Goal: Task Accomplishment & Management: Complete application form

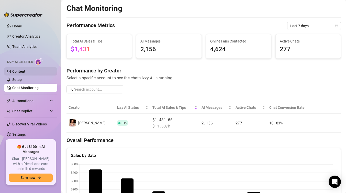
click at [25, 72] on link "Content" at bounding box center [18, 71] width 13 height 4
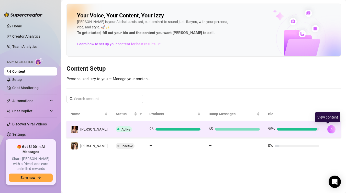
click at [329, 130] on icon "right" at bounding box center [331, 129] width 4 height 4
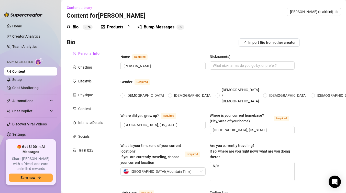
radio input "true"
type input "May 15th, 1991"
click at [119, 26] on div "Products" at bounding box center [115, 27] width 16 height 6
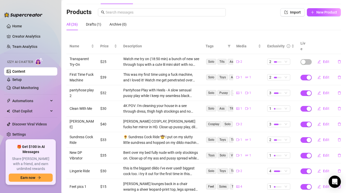
scroll to position [71, 0]
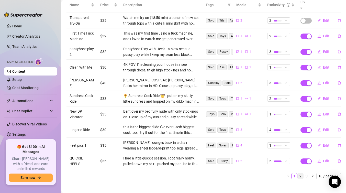
click at [298, 173] on link "2" at bounding box center [301, 176] width 6 height 6
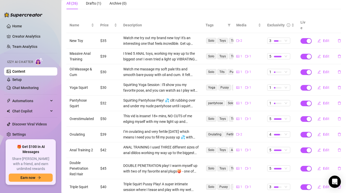
scroll to position [77, 0]
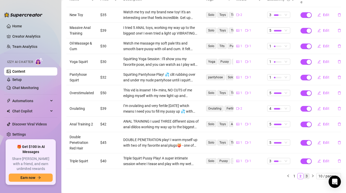
click at [304, 173] on link "3" at bounding box center [307, 176] width 6 height 6
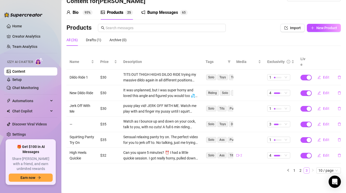
scroll to position [9, 0]
